Goal: Find specific page/section: Find specific page/section

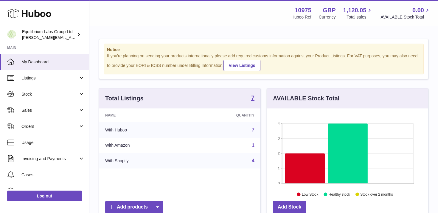
scroll to position [93, 161]
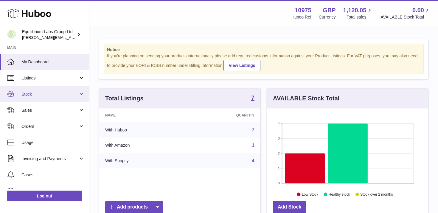
click at [76, 91] on span "Stock" at bounding box center [49, 94] width 57 height 6
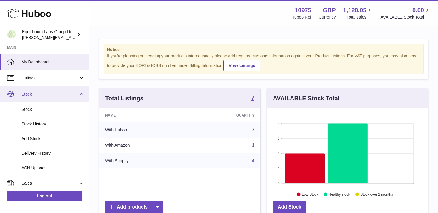
click at [75, 93] on span "Stock" at bounding box center [49, 94] width 57 height 6
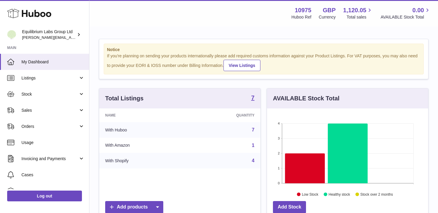
scroll to position [93, 161]
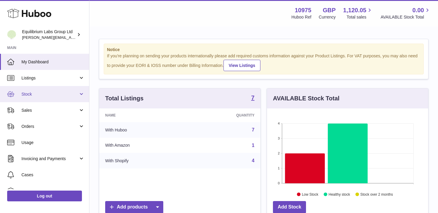
click at [63, 91] on span "Stock" at bounding box center [49, 94] width 57 height 6
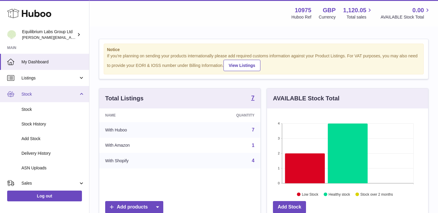
click at [58, 92] on span "Stock" at bounding box center [49, 94] width 57 height 6
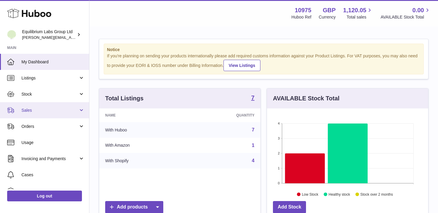
click at [55, 112] on span "Sales" at bounding box center [49, 110] width 57 height 6
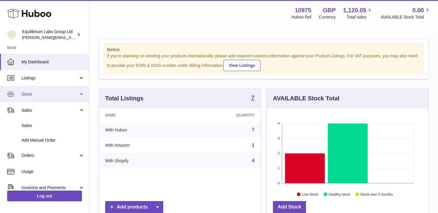
click at [58, 95] on span "Stock" at bounding box center [49, 94] width 57 height 6
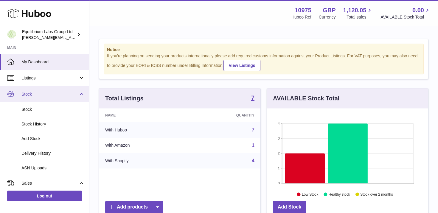
click at [62, 95] on span "Stock" at bounding box center [49, 94] width 57 height 6
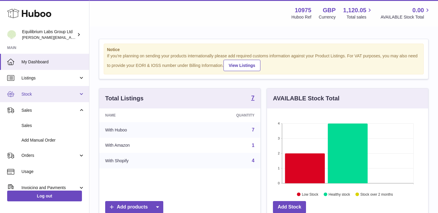
click at [70, 94] on span "Stock" at bounding box center [49, 94] width 57 height 6
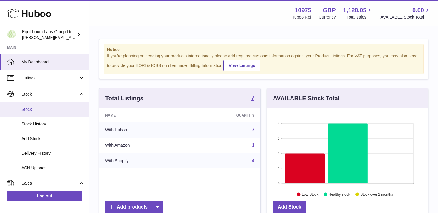
click at [57, 109] on span "Stock" at bounding box center [52, 109] width 63 height 6
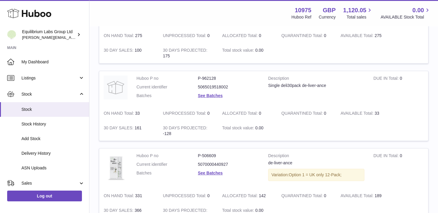
scroll to position [347, 0]
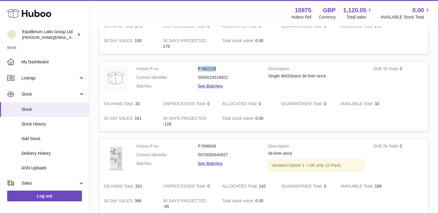
drag, startPoint x: 222, startPoint y: 70, endPoint x: 196, endPoint y: 69, distance: 25.9
click at [196, 69] on dl "Huboo P no P-962128 Current identifier 5065019518002 Batches See Batches" at bounding box center [198, 79] width 123 height 26
copy dl "P-962128"
click at [0, 0] on div "Huboo Equilibrium Labs Group Ltd h.woodrow@theliverclinic.com Main My Dashboard…" at bounding box center [219, 1] width 438 height 697
